Goal: Information Seeking & Learning: Check status

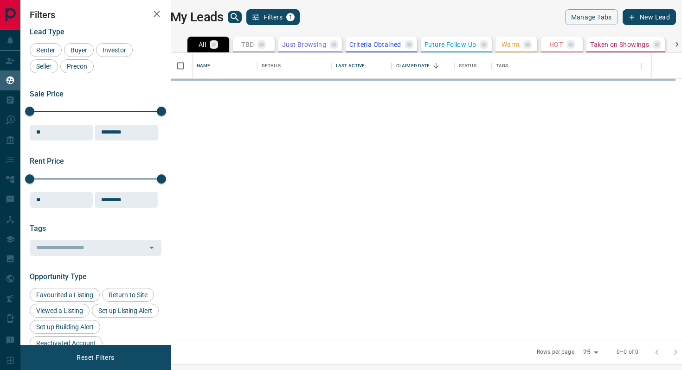
scroll to position [287, 506]
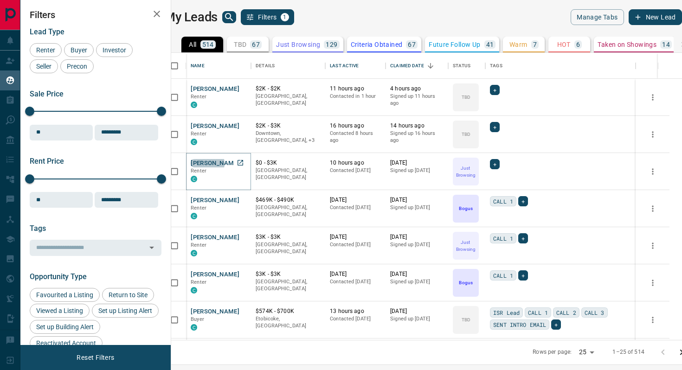
click at [215, 163] on button "[PERSON_NAME]" at bounding box center [215, 163] width 49 height 9
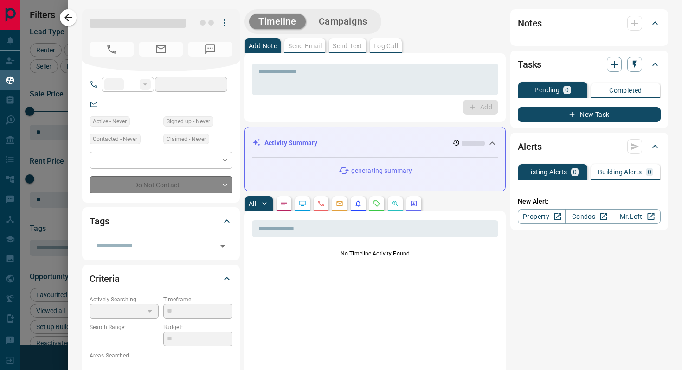
type input "**"
type input "**********"
type input "*"
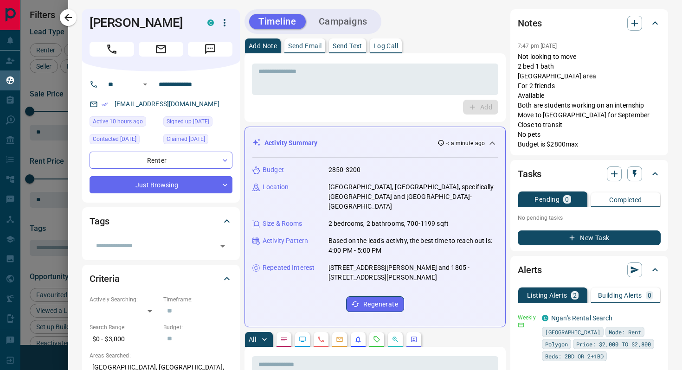
scroll to position [280, 0]
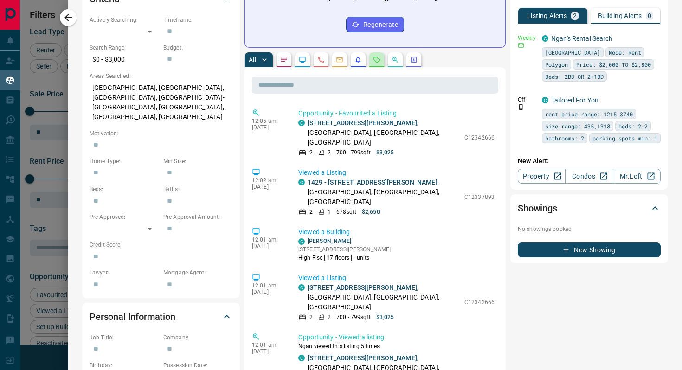
click at [373, 56] on icon "Requests" at bounding box center [376, 59] width 7 height 7
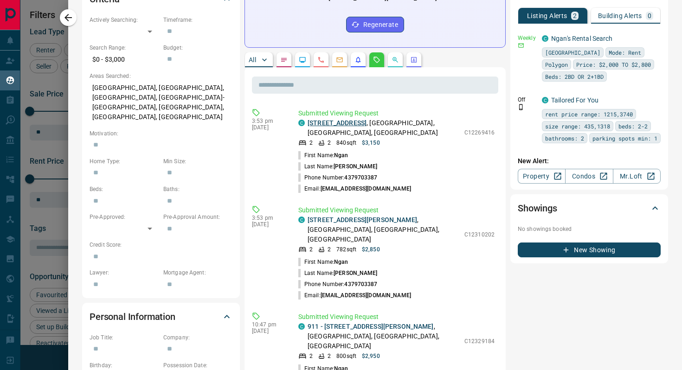
click at [333, 119] on link "[STREET_ADDRESS]" at bounding box center [336, 122] width 59 height 7
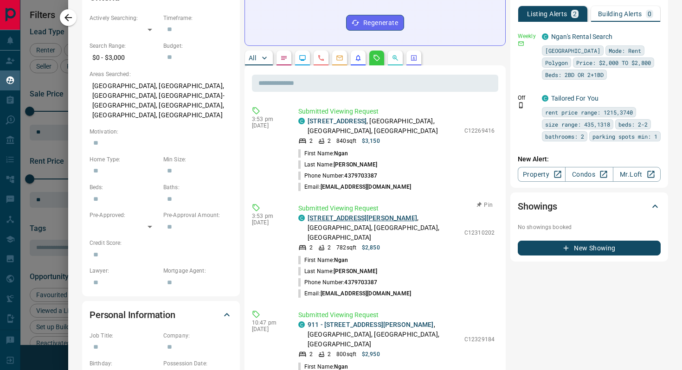
click at [355, 214] on link "[STREET_ADDRESS][PERSON_NAME]" at bounding box center [361, 217] width 109 height 7
click at [346, 321] on link "911 - [STREET_ADDRESS][PERSON_NAME]" at bounding box center [370, 324] width 126 height 7
click at [366, 214] on link "[STREET_ADDRESS][PERSON_NAME]" at bounding box center [361, 217] width 109 height 7
